Goal: Transaction & Acquisition: Subscribe to service/newsletter

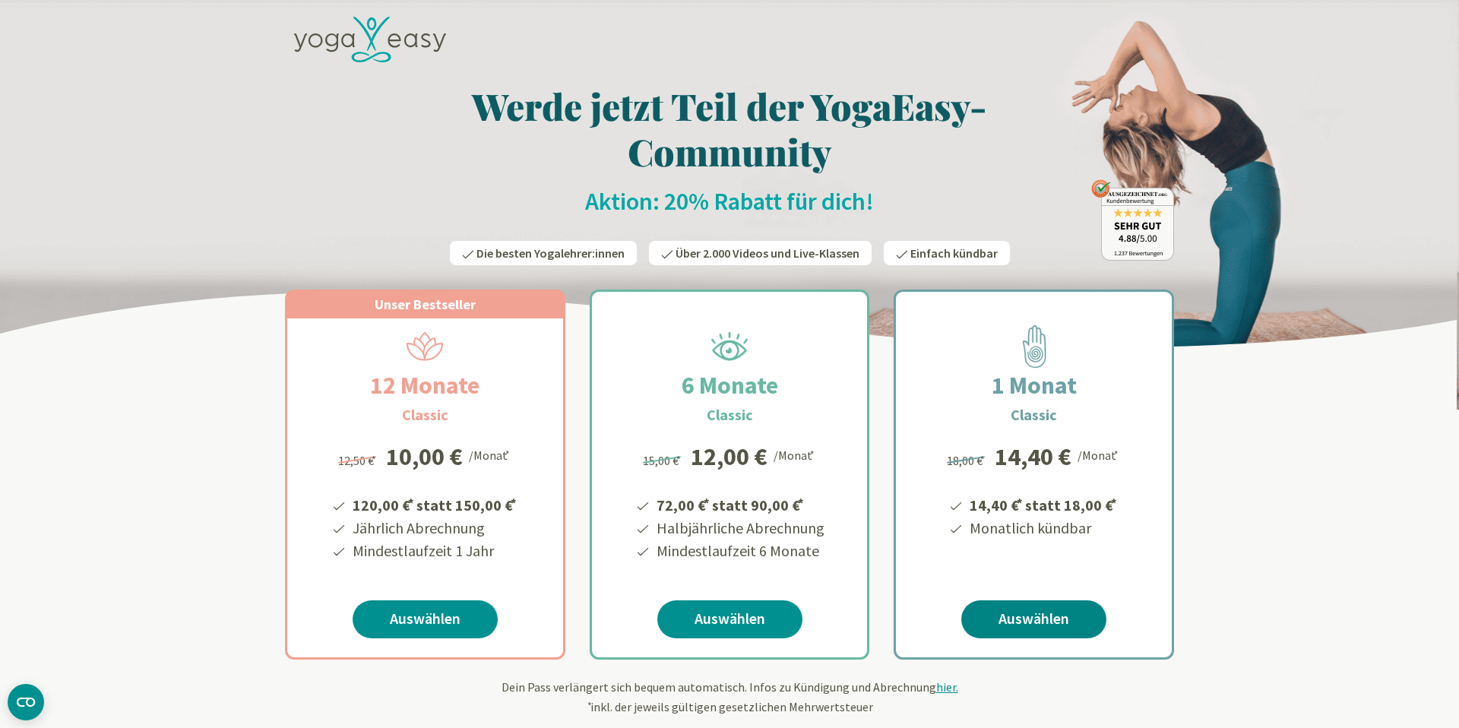
click at [1012, 628] on link "Auswählen" at bounding box center [1033, 619] width 145 height 38
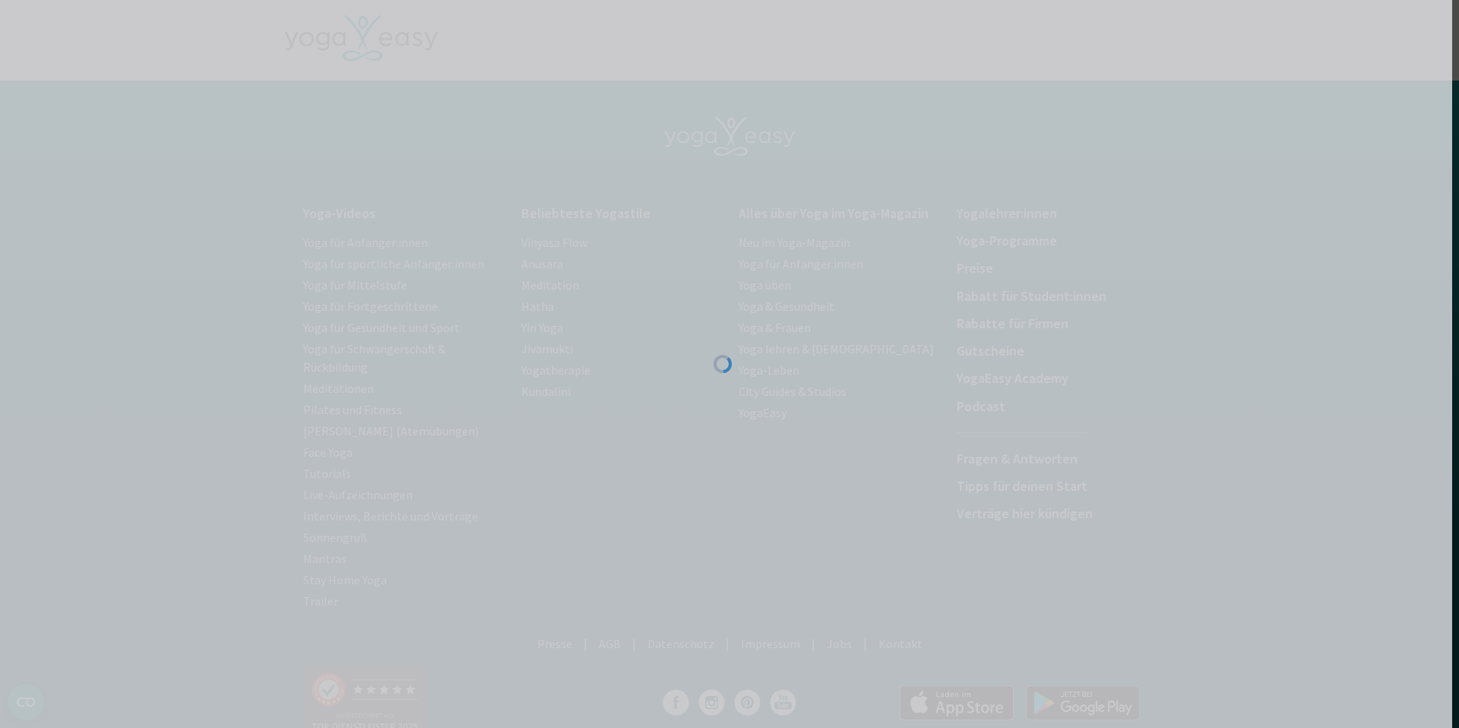
scroll to position [0, 4]
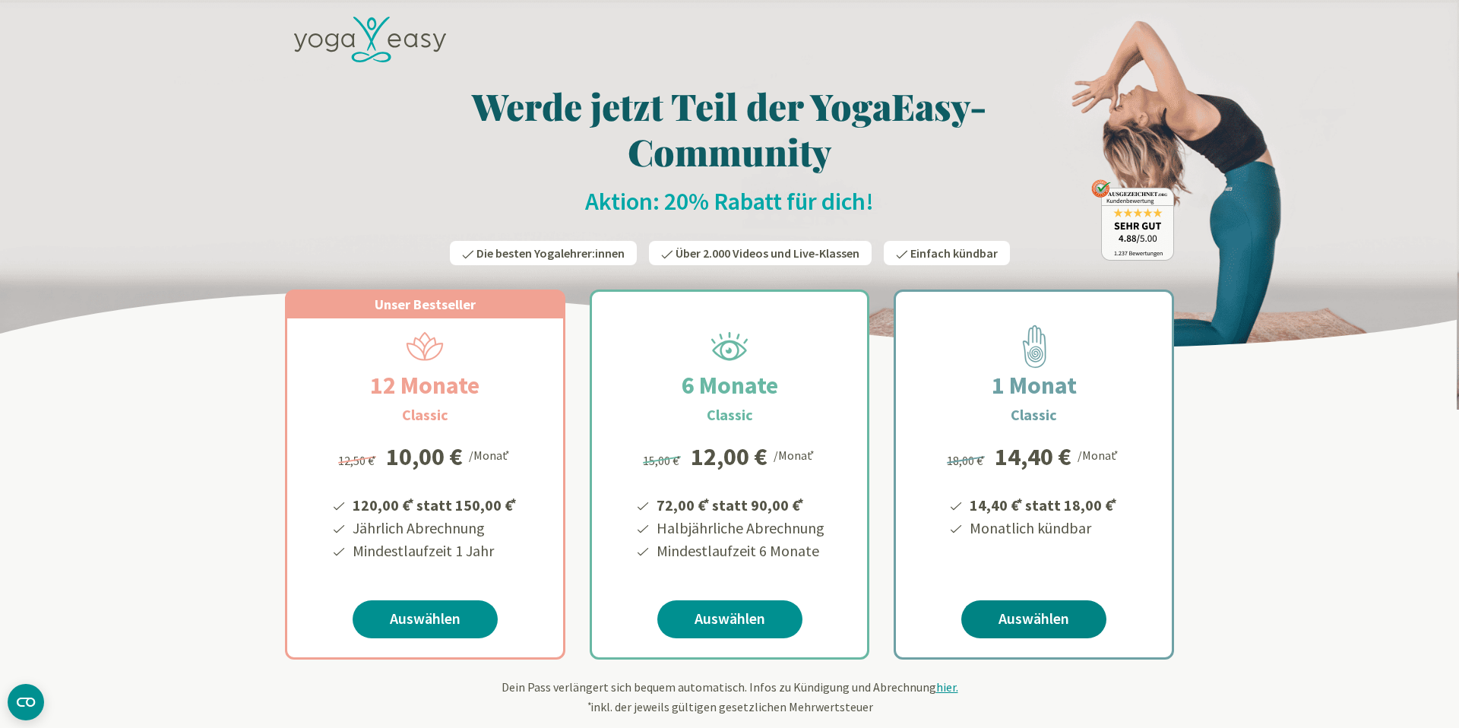
click at [1043, 617] on link "Auswählen" at bounding box center [1033, 619] width 145 height 38
